Goal: Task Accomplishment & Management: Use online tool/utility

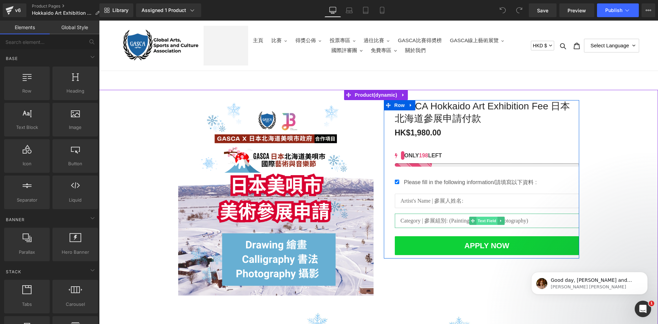
click at [483, 219] on span "Text Field" at bounding box center [487, 221] width 21 height 8
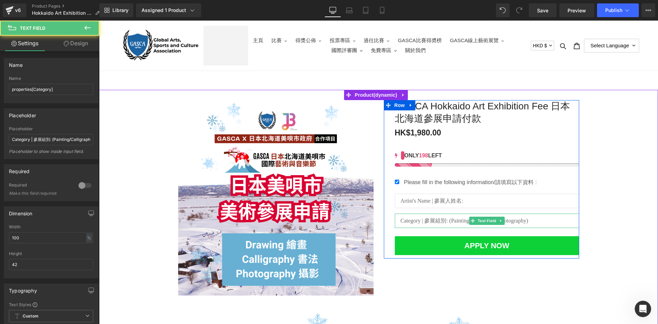
click at [416, 219] on input "text" at bounding box center [487, 221] width 185 height 14
click at [499, 220] on icon at bounding box center [501, 221] width 4 height 4
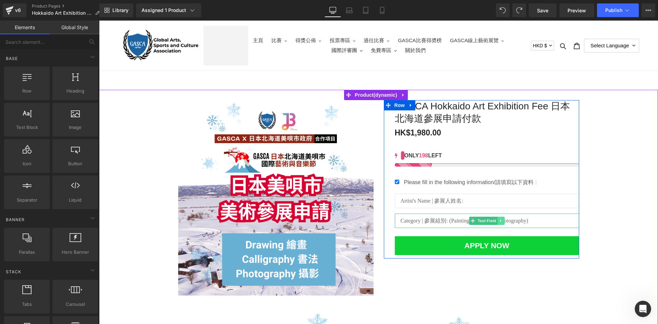
click at [499, 221] on icon at bounding box center [501, 221] width 4 height 4
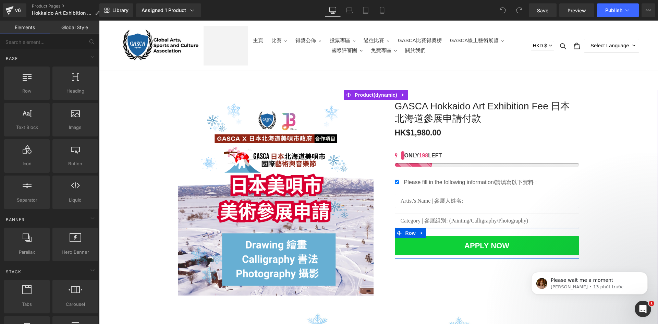
click at [450, 224] on input "text" at bounding box center [487, 221] width 185 height 14
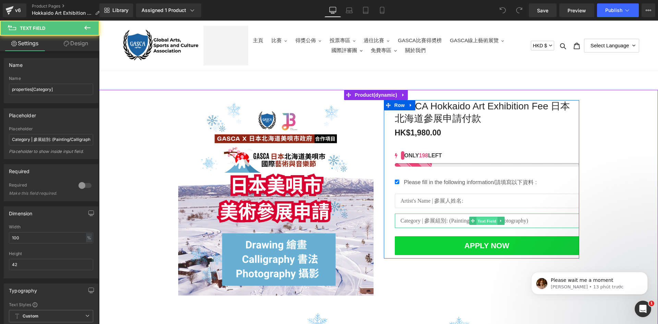
click at [477, 221] on span "Text Field" at bounding box center [487, 221] width 21 height 8
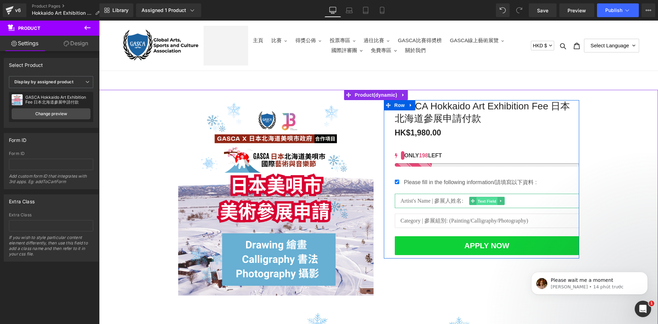
click at [488, 197] on span "Text Field" at bounding box center [487, 201] width 21 height 8
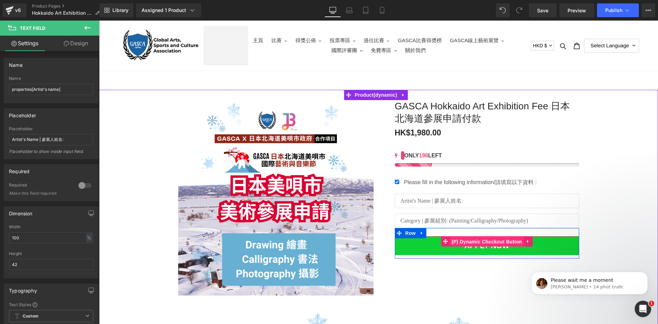
click at [485, 243] on span "(P) Dynamic Checkout Button" at bounding box center [487, 242] width 74 height 10
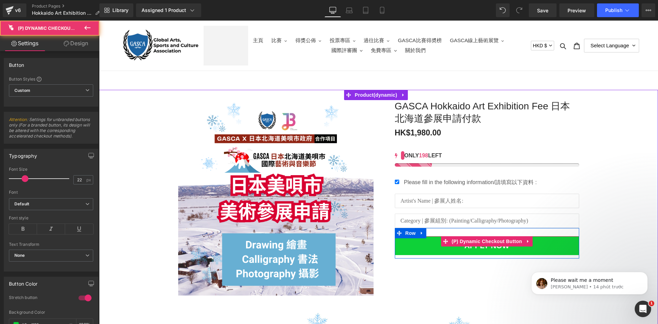
click at [489, 248] on button "Apply Now" at bounding box center [487, 245] width 185 height 19
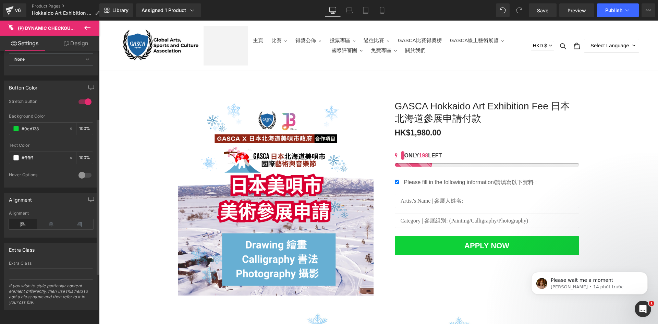
scroll to position [207, 0]
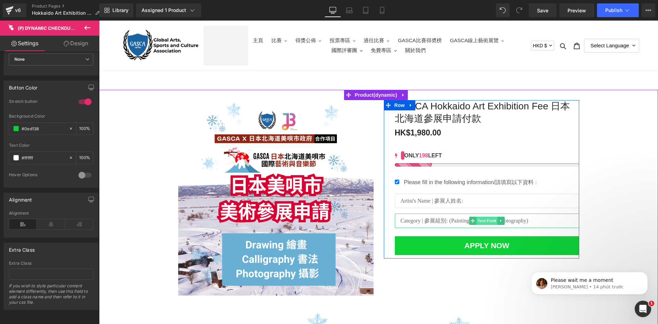
click at [485, 223] on span "Text Field" at bounding box center [487, 221] width 21 height 8
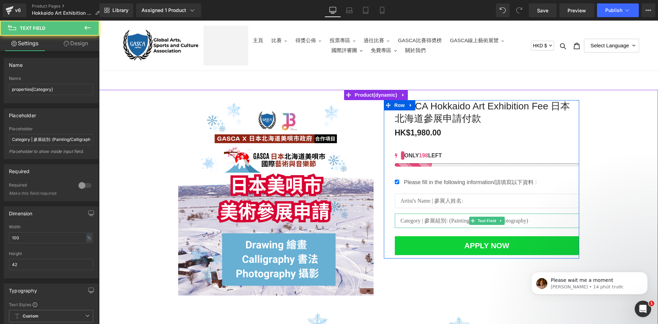
click at [425, 225] on input "text" at bounding box center [487, 221] width 185 height 14
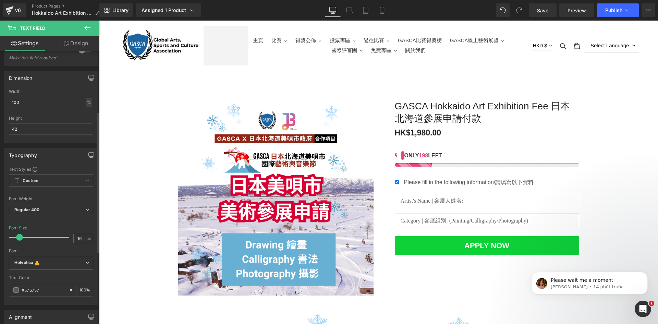
scroll to position [171, 0]
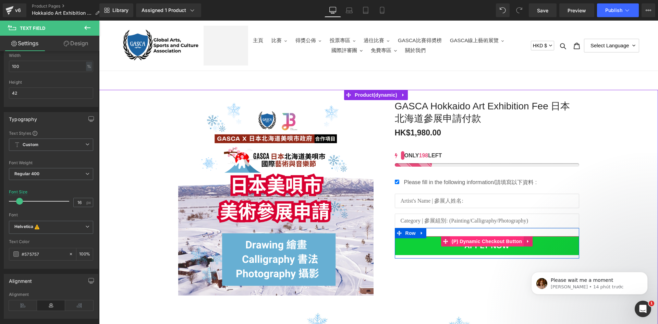
click at [488, 244] on span "(P) Dynamic Checkout Button" at bounding box center [487, 241] width 74 height 10
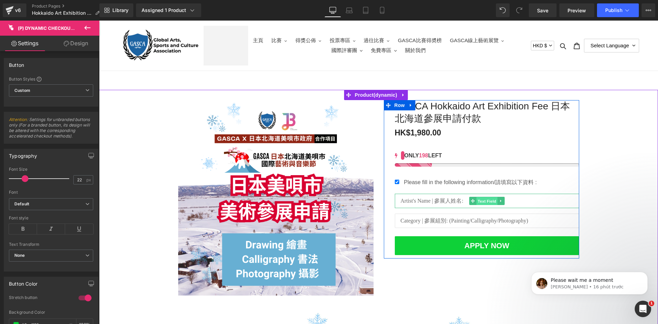
click at [479, 198] on span "Text Field" at bounding box center [487, 201] width 21 height 8
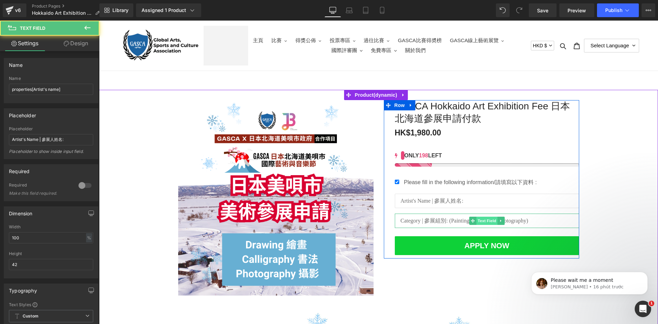
click at [485, 221] on span "Text Field" at bounding box center [487, 221] width 21 height 8
